Goal: Find specific page/section: Find specific page/section

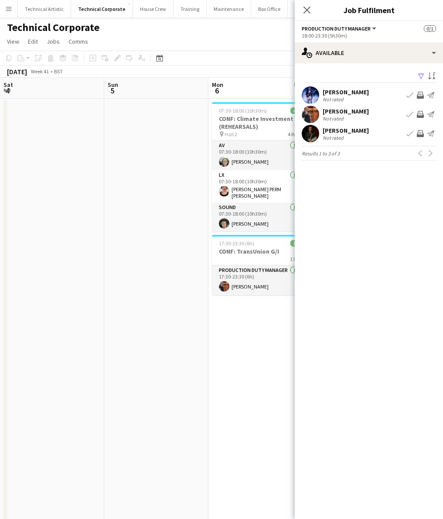
scroll to position [0, 298]
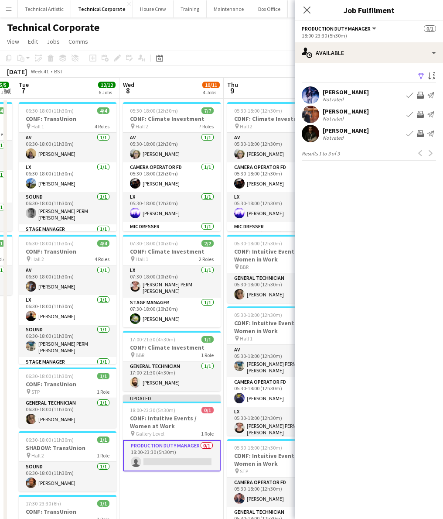
click at [171, 83] on app-board-header-date "Wed 8 10/11 4 Jobs" at bounding box center [172, 88] width 104 height 21
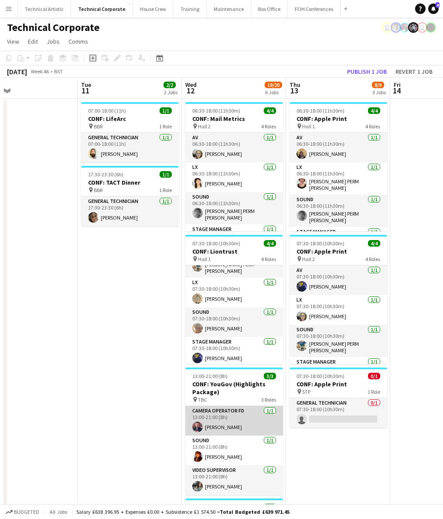
scroll to position [0, 0]
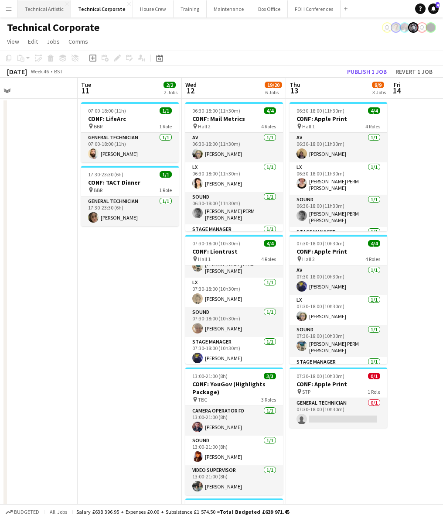
click at [59, 10] on button "Technical Artistic Close" at bounding box center [44, 8] width 53 height 17
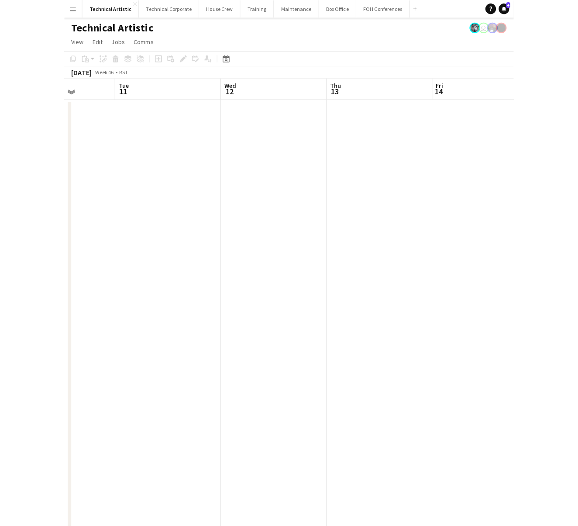
scroll to position [0, 223]
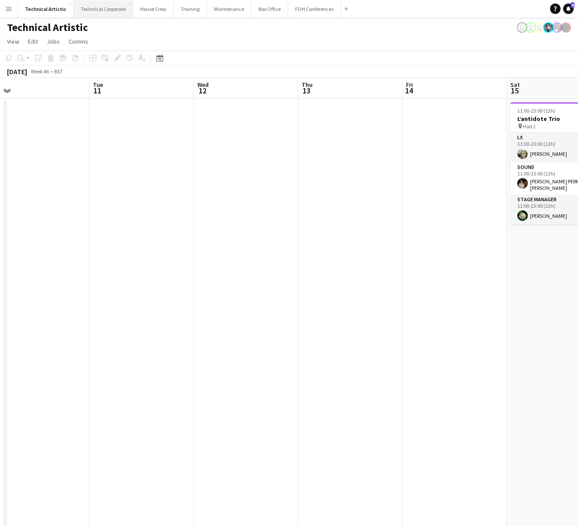
click at [97, 11] on button "Technical Corporate Close" at bounding box center [103, 8] width 59 height 17
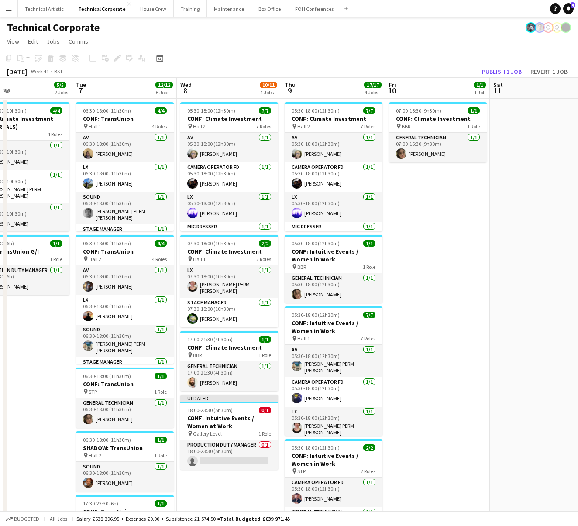
scroll to position [0, 224]
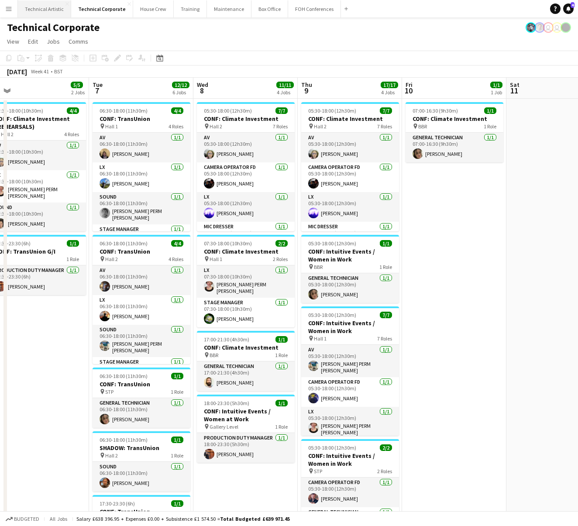
click at [38, 10] on button "Technical Artistic Close" at bounding box center [44, 8] width 53 height 17
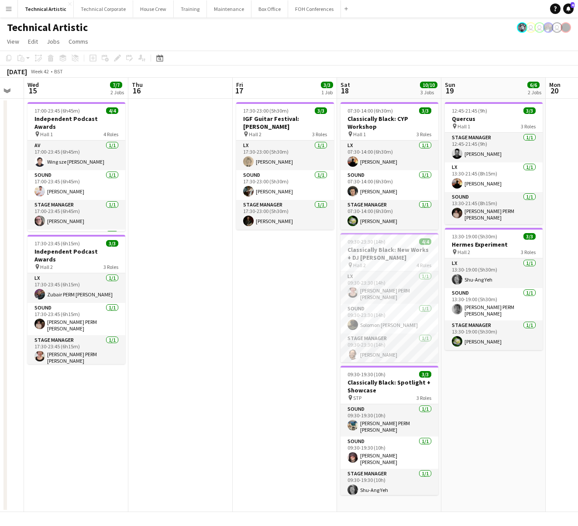
scroll to position [0, 184]
click at [101, 11] on button "Technical Corporate Close" at bounding box center [103, 8] width 59 height 17
